Goal: Task Accomplishment & Management: Complete application form

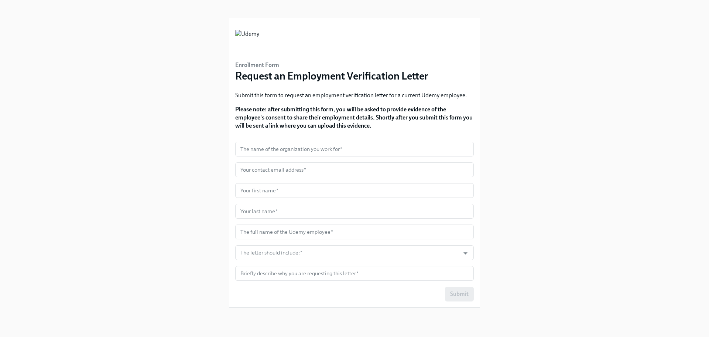
click at [310, 121] on p "Please note: after submitting this form, you will be asked to provide evidence …" at bounding box center [354, 117] width 239 height 24
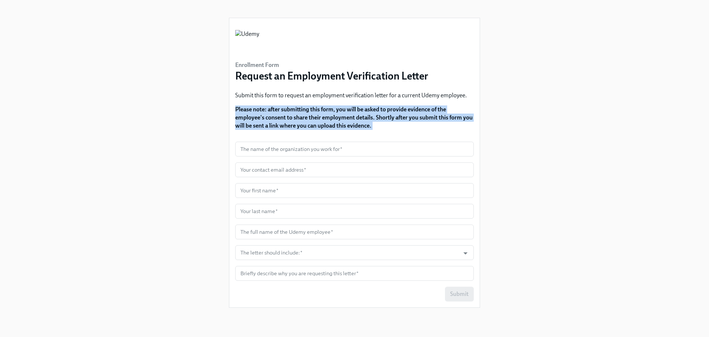
click at [310, 121] on p "Please note: after submitting this form, you will be asked to provide evidence …" at bounding box center [354, 117] width 239 height 24
click at [331, 126] on strong "Please note: after submitting this form, you will be asked to provide evidence …" at bounding box center [354, 117] width 238 height 23
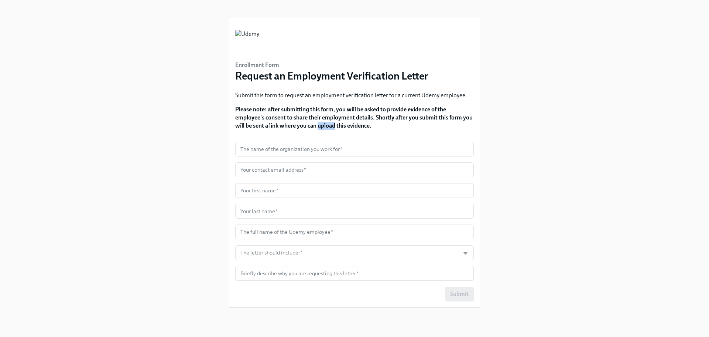
click at [331, 126] on strong "Please note: after submitting this form, you will be asked to provide evidence …" at bounding box center [354, 117] width 238 height 23
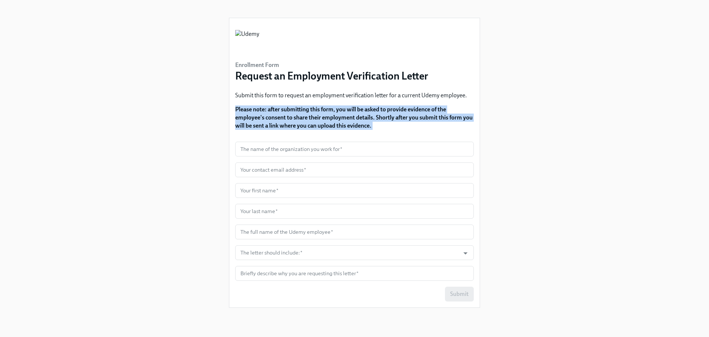
click at [331, 126] on strong "Please note: after submitting this form, you will be asked to provide evidence …" at bounding box center [354, 117] width 238 height 23
click at [307, 255] on input "The letter should include:   *" at bounding box center [347, 252] width 217 height 15
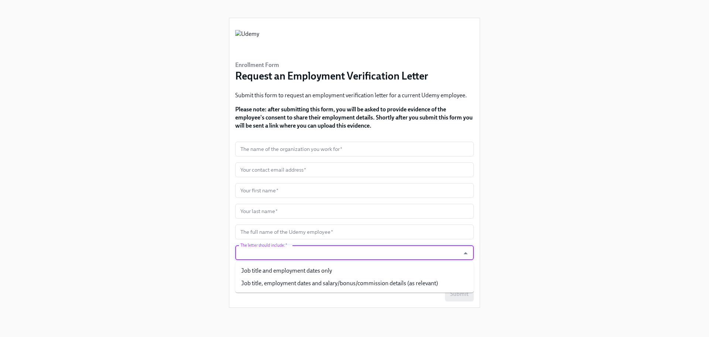
click at [184, 241] on div "Enrollment Form Request an Employment Verification Letter Submit this form to r…" at bounding box center [355, 159] width 674 height 319
click at [263, 249] on input "The letter should include:   *" at bounding box center [347, 252] width 217 height 15
click at [212, 246] on div "Enrollment Form Request an Employment Verification Letter Submit this form to r…" at bounding box center [355, 159] width 674 height 319
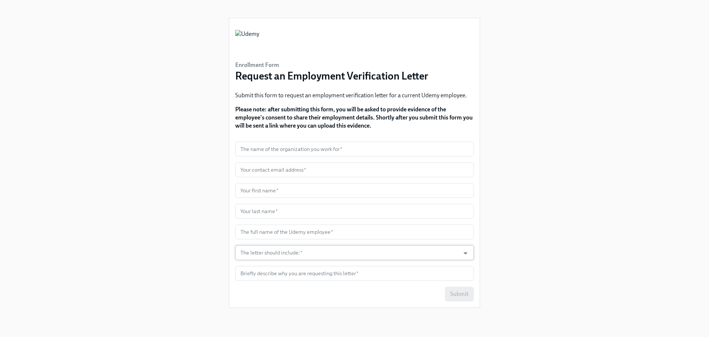
click at [312, 250] on input "The letter should include:   *" at bounding box center [347, 252] width 217 height 15
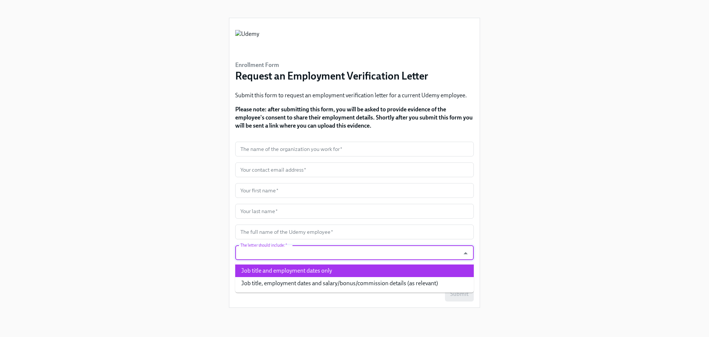
click at [302, 273] on li "Job title and employment dates only" at bounding box center [354, 270] width 239 height 13
type input "Job title and employment dates only"
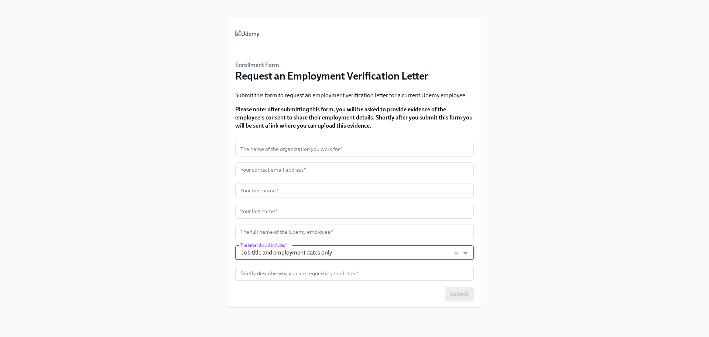
click at [176, 245] on div "Enrollment Form Request an Employment Verification Letter Submit this form to r…" at bounding box center [355, 159] width 674 height 319
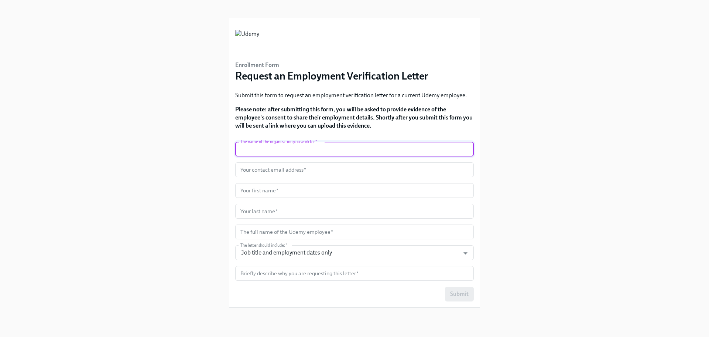
click at [302, 156] on input "text" at bounding box center [354, 149] width 239 height 15
click at [278, 252] on input "Job title and employment dates only" at bounding box center [347, 252] width 217 height 15
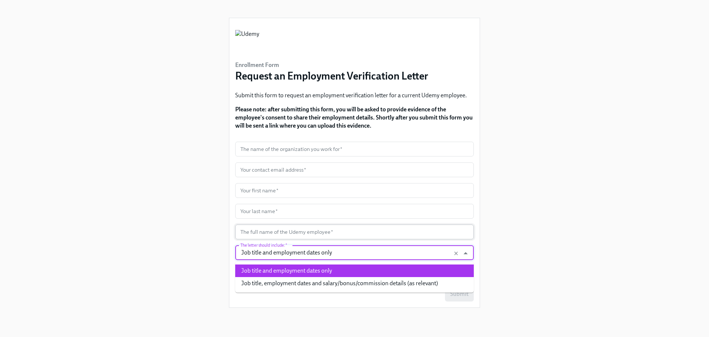
click at [285, 237] on input "text" at bounding box center [354, 231] width 239 height 15
